Goal: Task Accomplishment & Management: Use online tool/utility

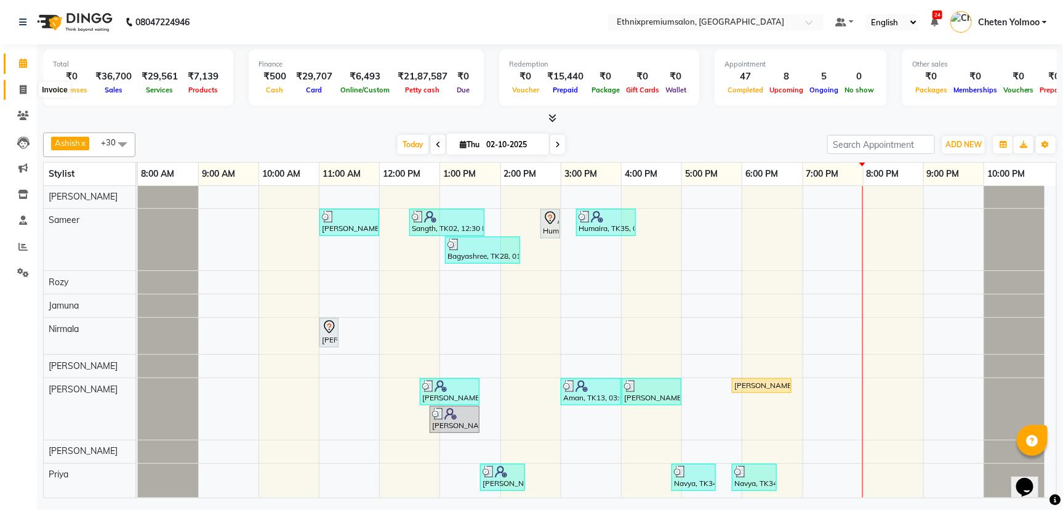
click at [22, 90] on icon at bounding box center [23, 89] width 7 height 9
select select "service"
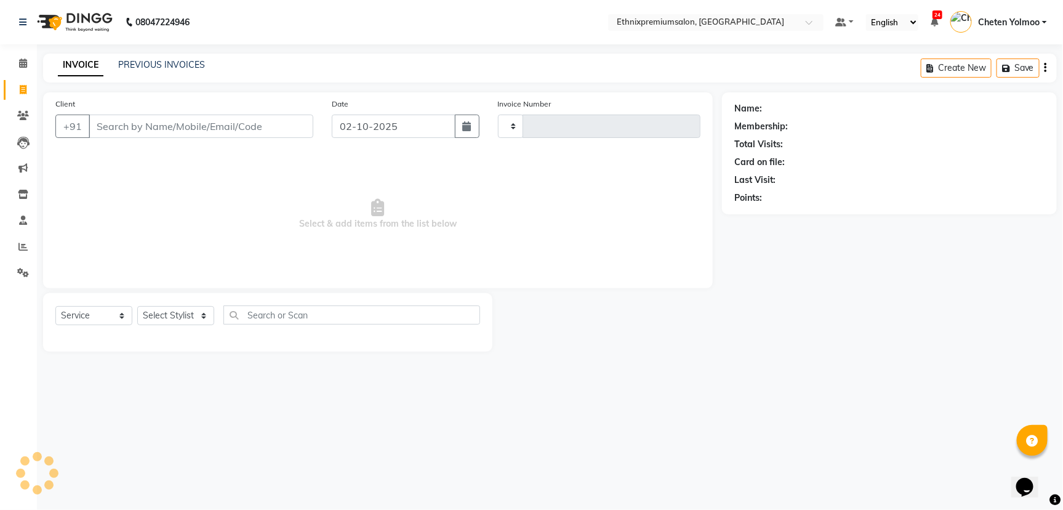
type input "11100"
select select "3625"
click at [125, 65] on link "PREVIOUS INVOICES" at bounding box center [161, 64] width 87 height 11
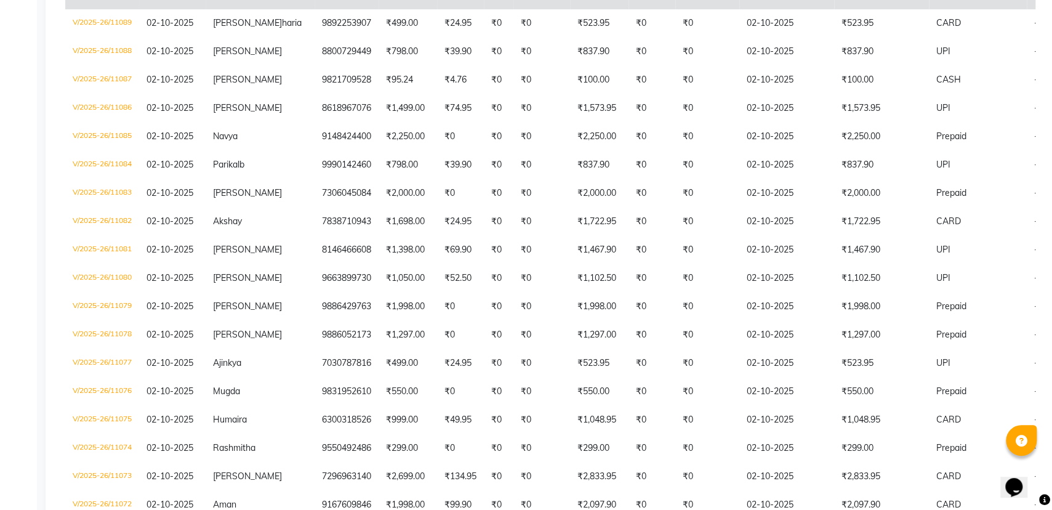
scroll to position [693, 0]
